Goal: Task Accomplishment & Management: Use online tool/utility

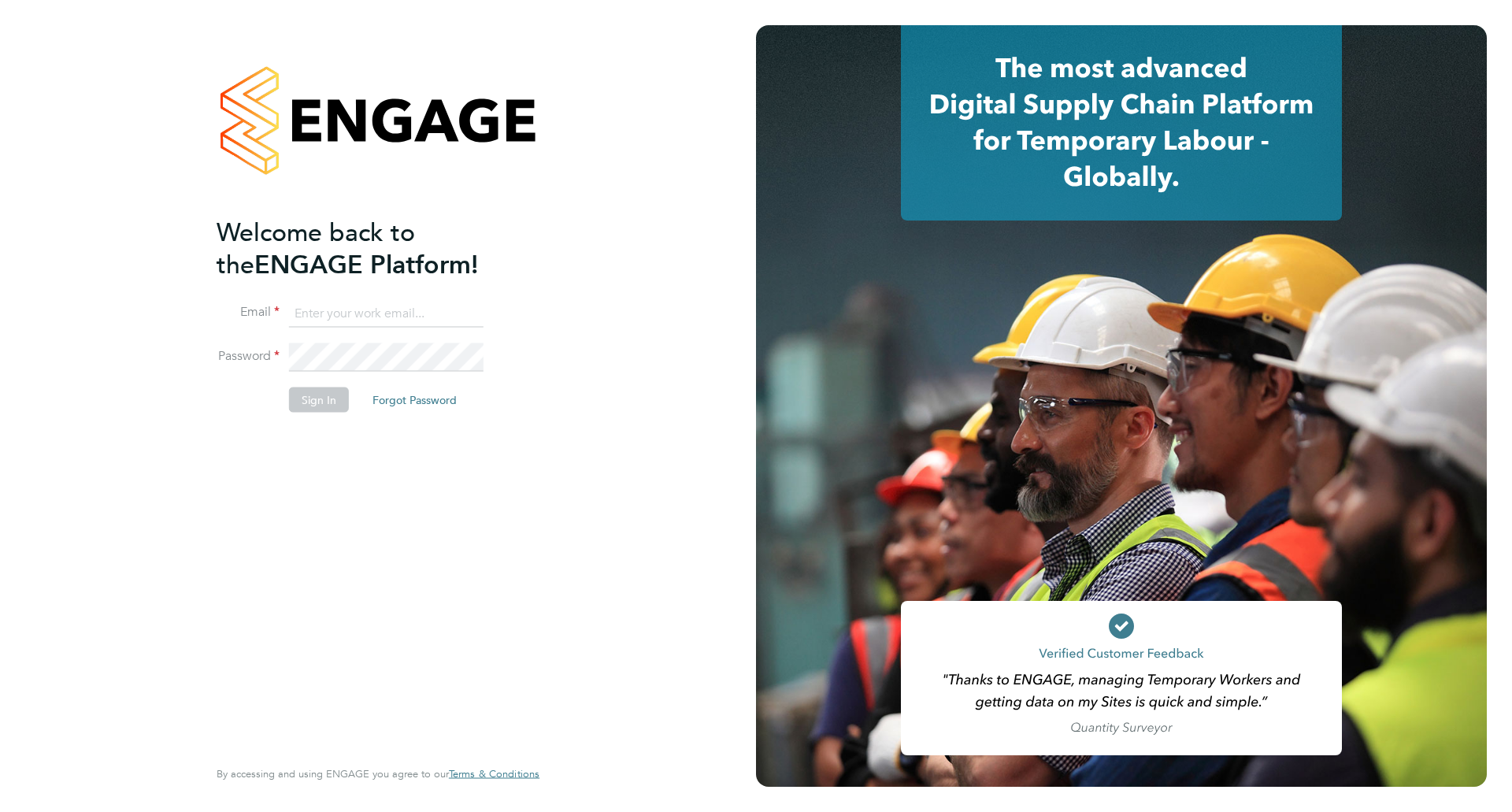
type input "[EMAIL_ADDRESS][PERSON_NAME][PERSON_NAME][DOMAIN_NAME]"
click at [321, 401] on button "Sign In" at bounding box center [319, 400] width 60 height 25
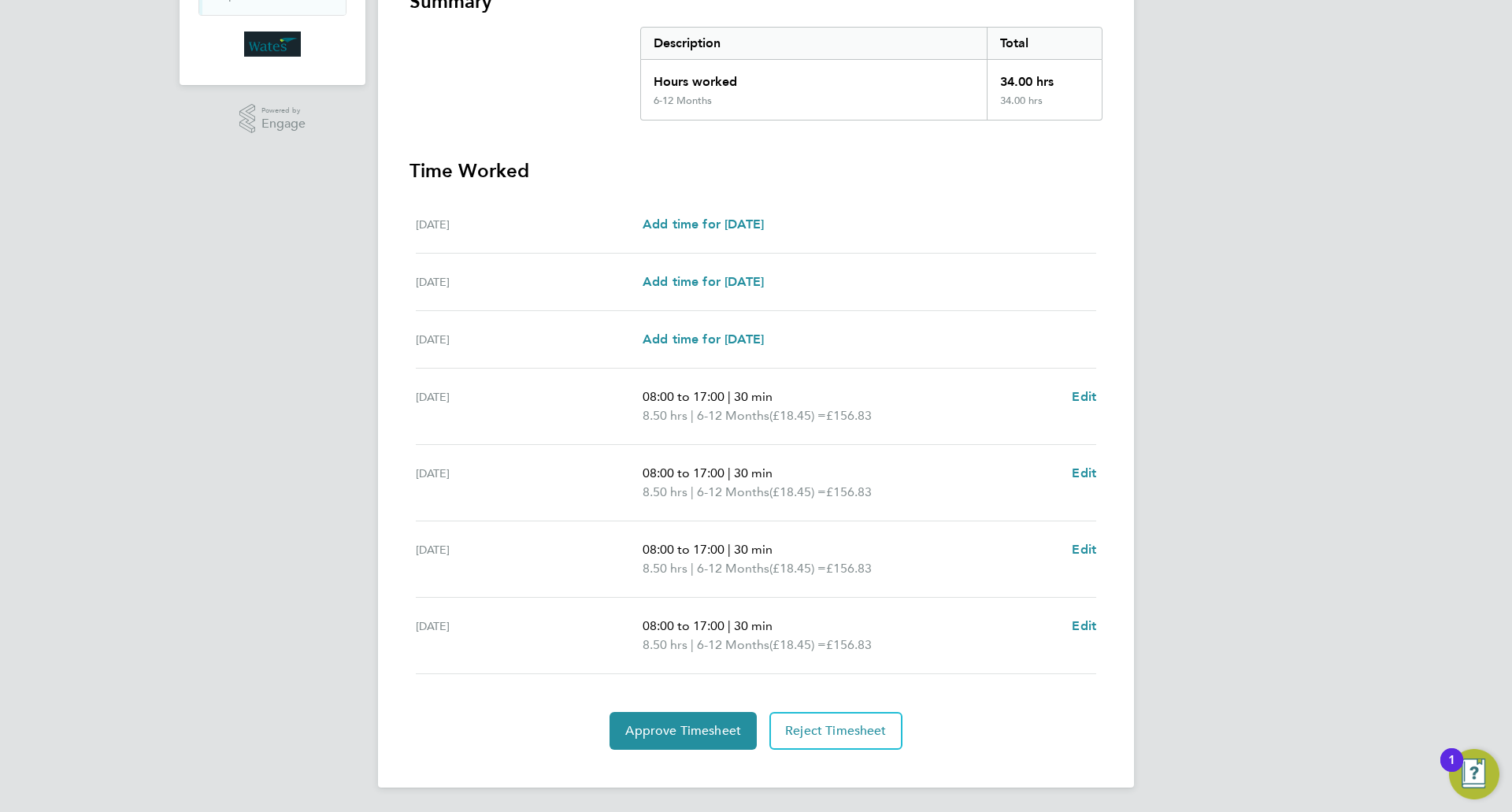
scroll to position [307, 0]
click at [667, 725] on span "Approve Timesheet" at bounding box center [683, 729] width 115 height 15
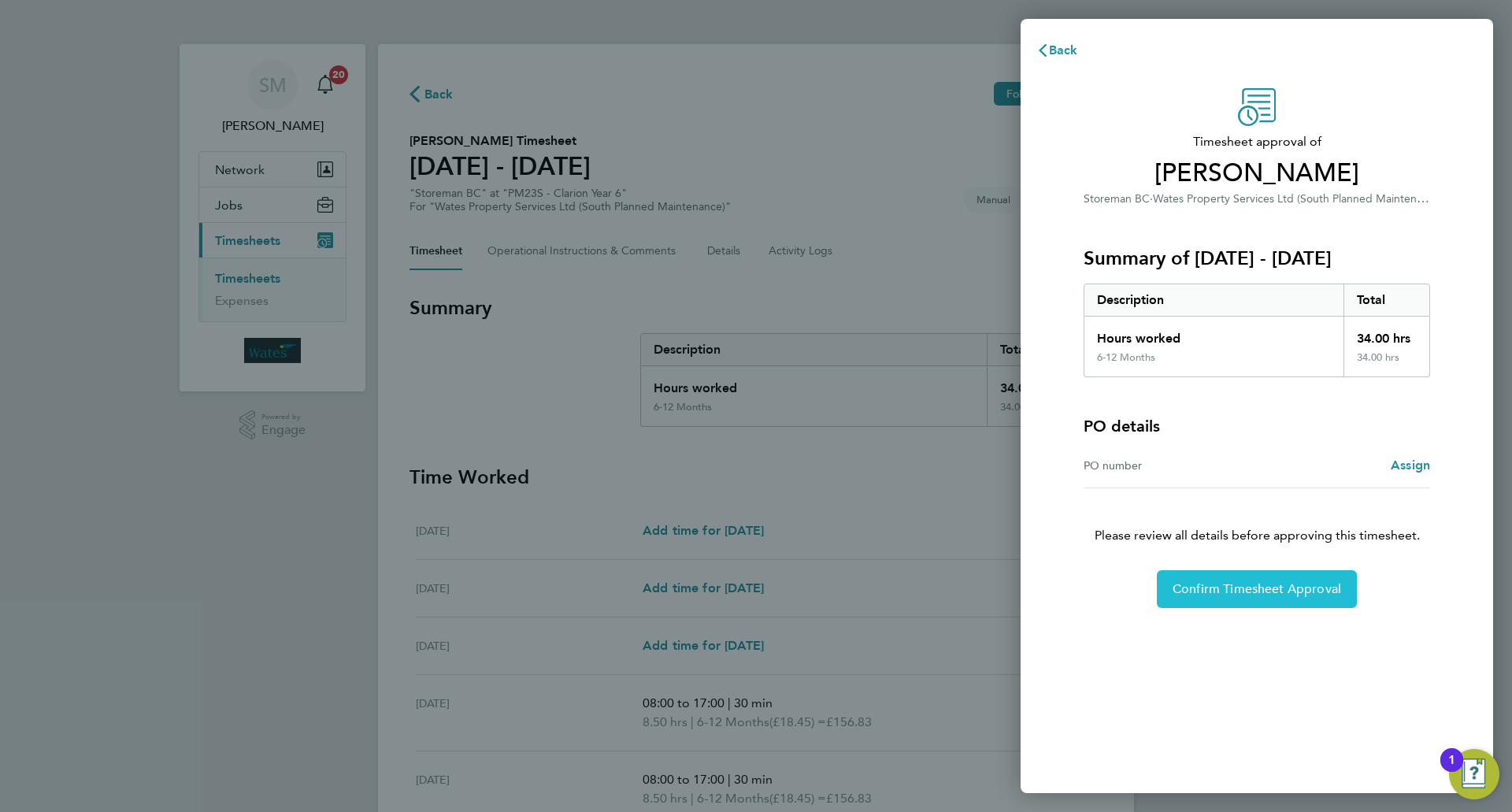
click at [1215, 586] on span "Confirm Timesheet Approval" at bounding box center [1257, 588] width 168 height 15
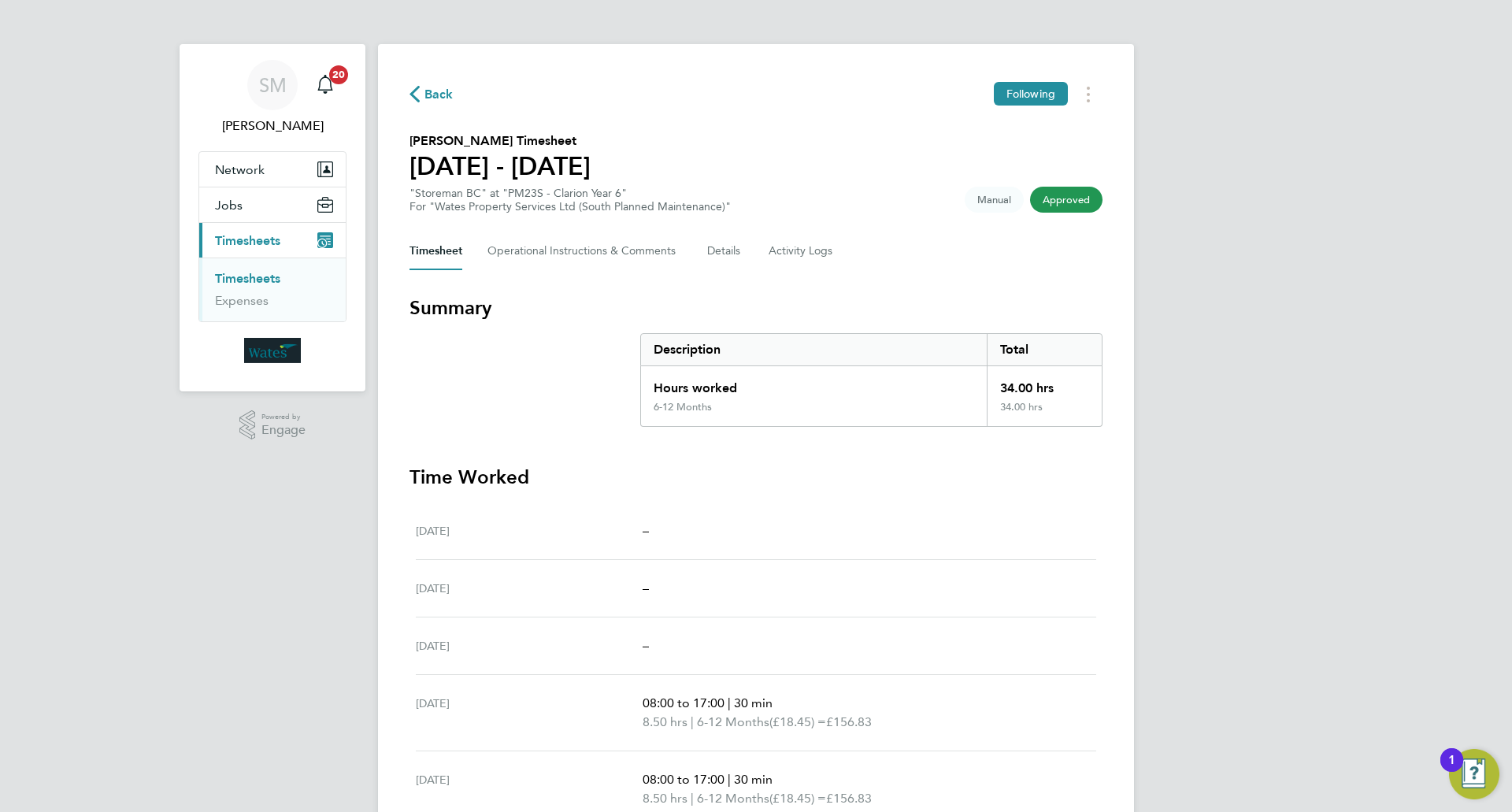
click at [1450, 762] on div "1" at bounding box center [1452, 770] width 7 height 21
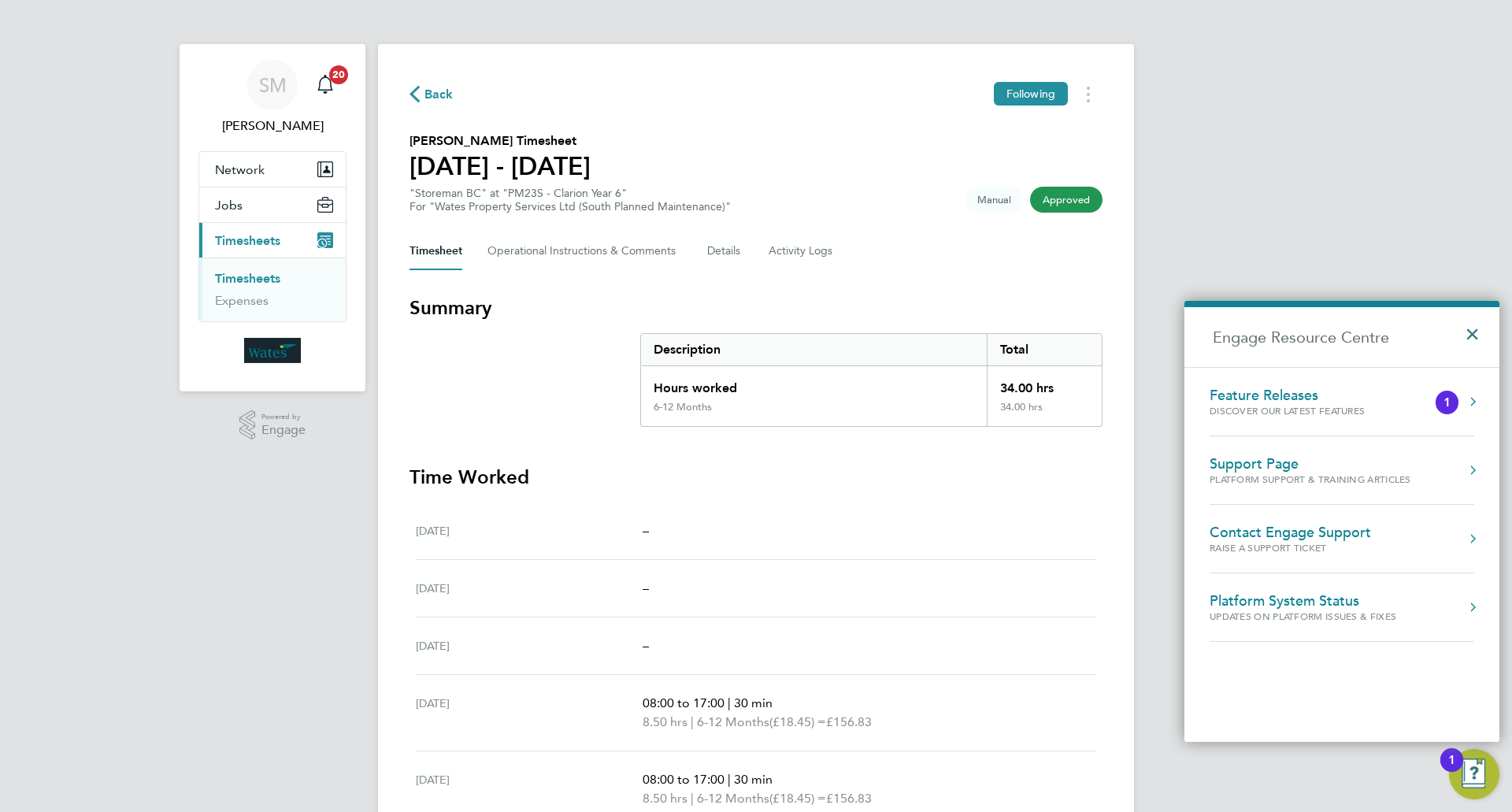
click at [1473, 336] on button "×" at bounding box center [1476, 329] width 23 height 35
